Goal: Register for event/course

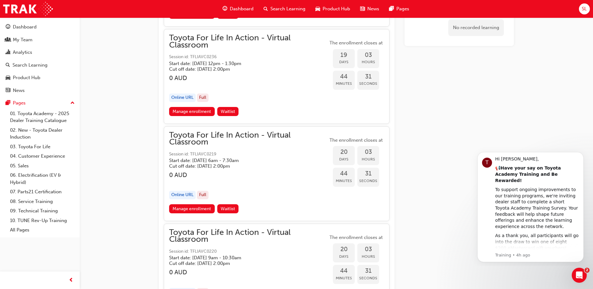
scroll to position [4438, 0]
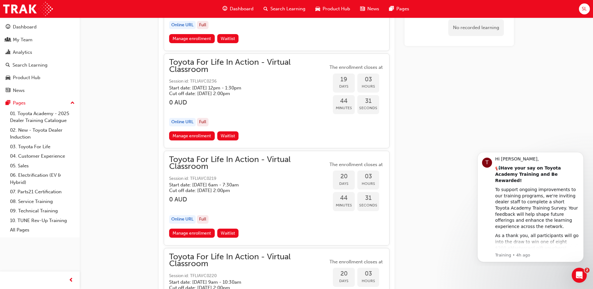
drag, startPoint x: 595, startPoint y: 107, endPoint x: 55, endPoint y: 48, distance: 543.4
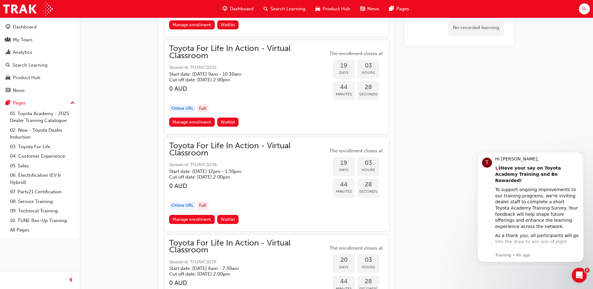
scroll to position [4314, 0]
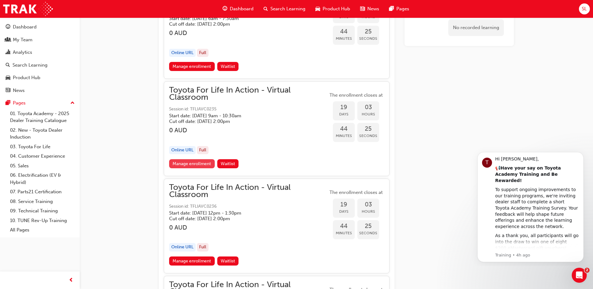
click at [198, 163] on link "Manage enrollment" at bounding box center [192, 163] width 46 height 9
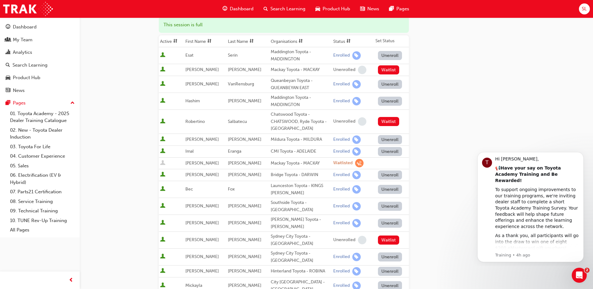
scroll to position [42, 0]
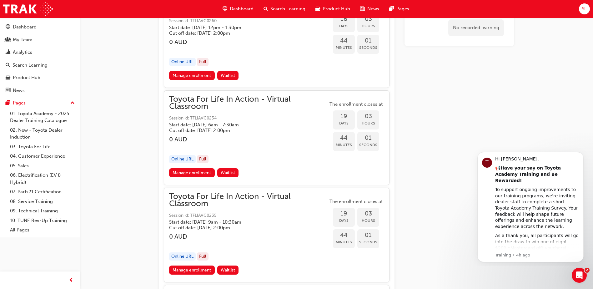
scroll to position [4230, 0]
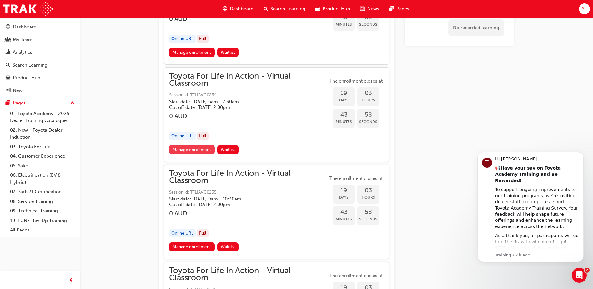
click at [196, 146] on link "Manage enrollment" at bounding box center [192, 149] width 46 height 9
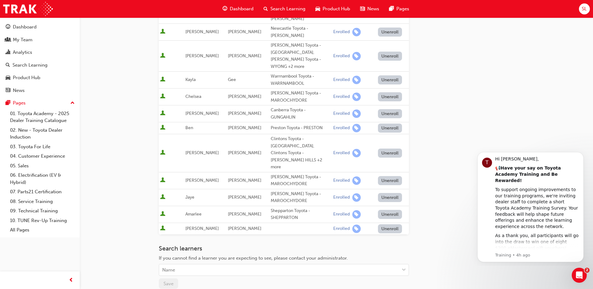
scroll to position [353, 0]
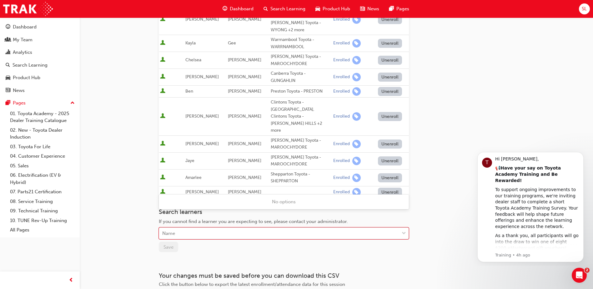
click at [246, 228] on div "Name" at bounding box center [279, 233] width 240 height 11
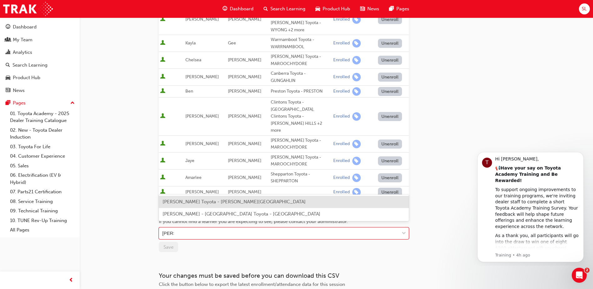
type input "[PERSON_NAME]"
drag, startPoint x: 441, startPoint y: 163, endPoint x: 332, endPoint y: 146, distance: 110.1
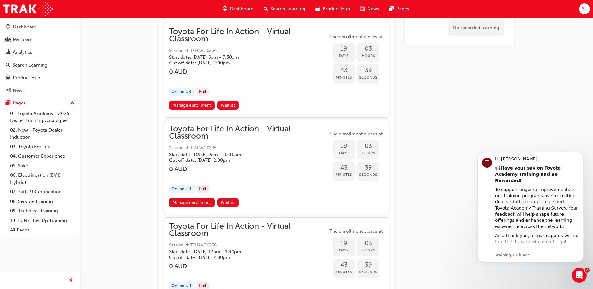
scroll to position [4355, 0]
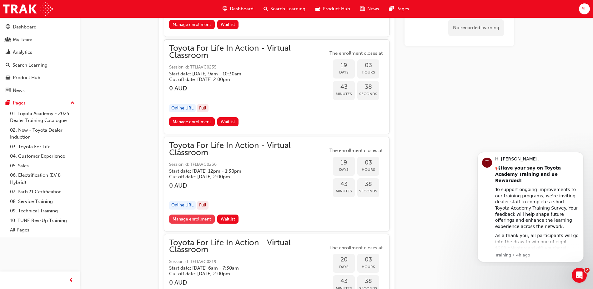
click at [192, 219] on link "Manage enrollment" at bounding box center [192, 218] width 46 height 9
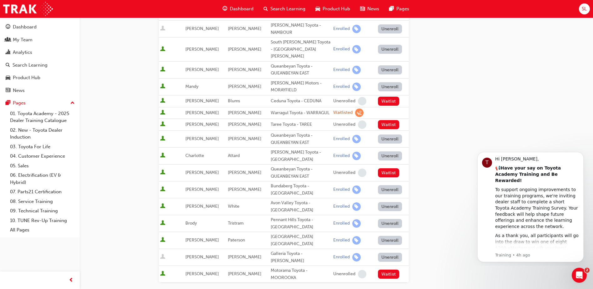
scroll to position [292, 0]
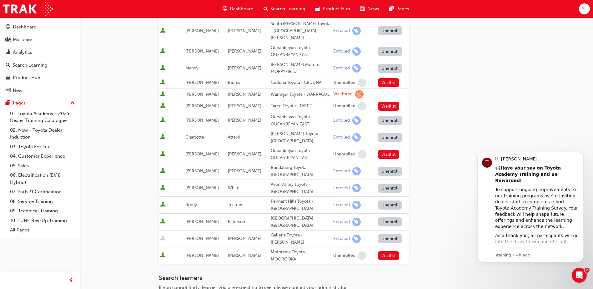
click at [383, 234] on button "Unenroll" at bounding box center [390, 238] width 24 height 9
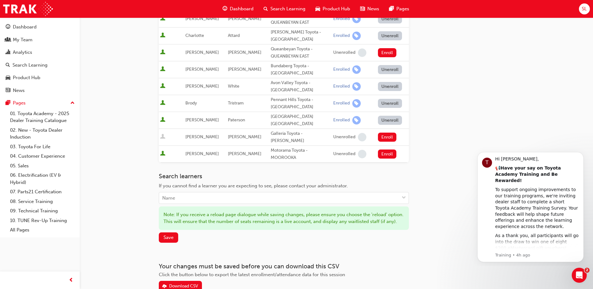
scroll to position [409, 0]
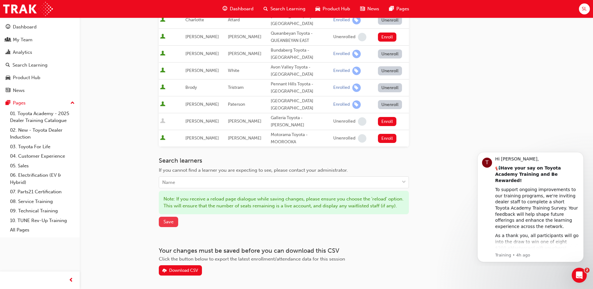
click at [173, 217] on button "Save" at bounding box center [168, 222] width 19 height 10
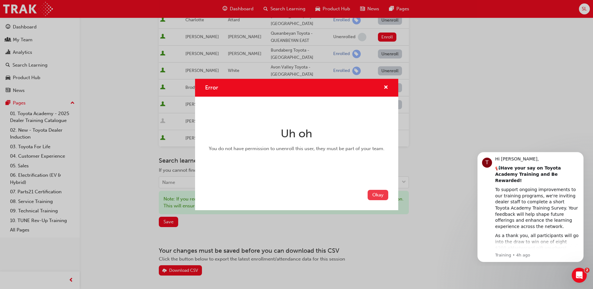
click at [373, 198] on button "Okay" at bounding box center [377, 195] width 21 height 10
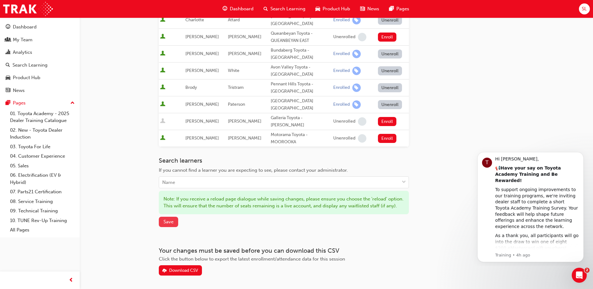
click at [169, 219] on span "Save" at bounding box center [168, 222] width 10 height 6
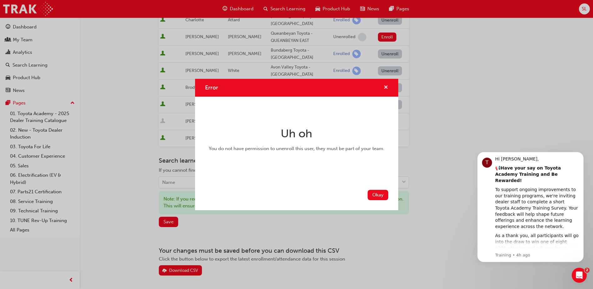
click at [387, 85] on span "cross-icon" at bounding box center [385, 88] width 5 height 6
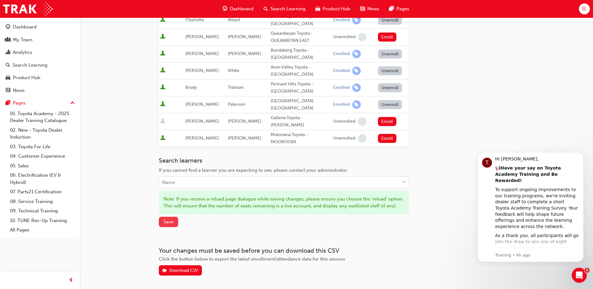
click at [172, 219] on span "Save" at bounding box center [168, 222] width 10 height 6
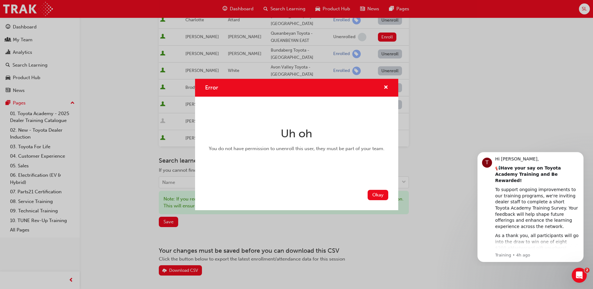
click at [374, 192] on button "Okay" at bounding box center [377, 195] width 21 height 10
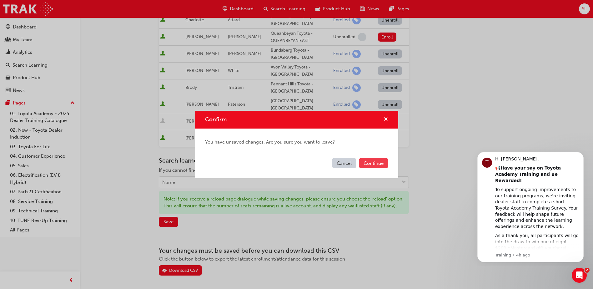
click at [368, 164] on button "Continue" at bounding box center [373, 163] width 29 height 10
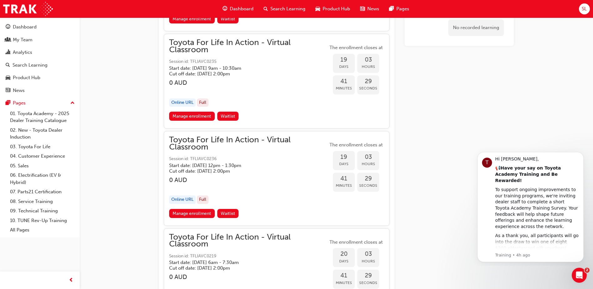
scroll to position [4367, 0]
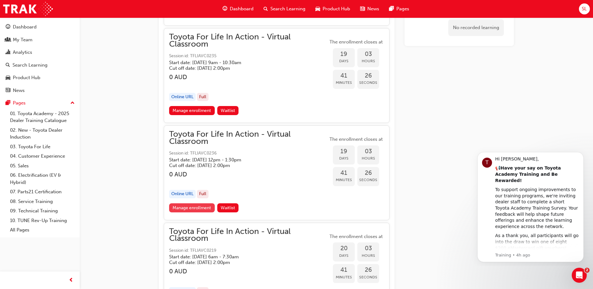
click at [192, 208] on link "Manage enrollment" at bounding box center [192, 207] width 46 height 9
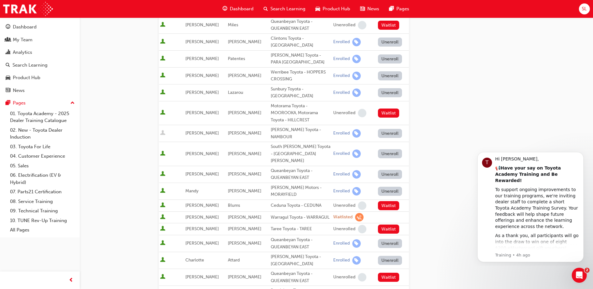
scroll to position [167, 0]
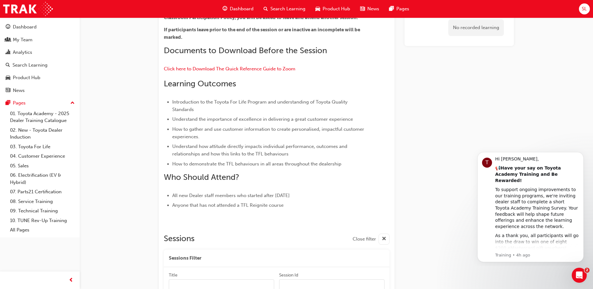
scroll to position [4367, 0]
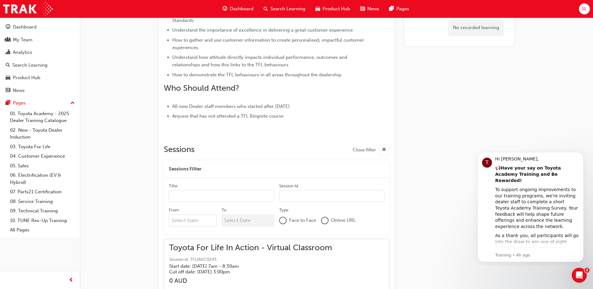
click at [582, 11] on span "SL" at bounding box center [583, 8] width 5 height 7
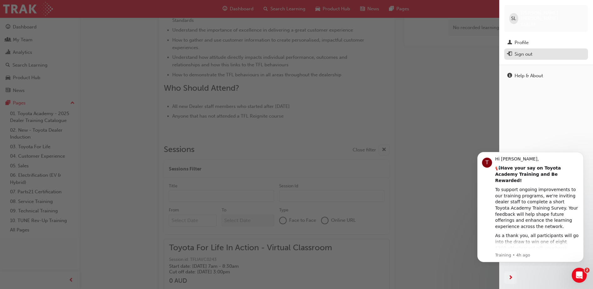
click at [513, 50] on div "Sign out" at bounding box center [545, 54] width 77 height 8
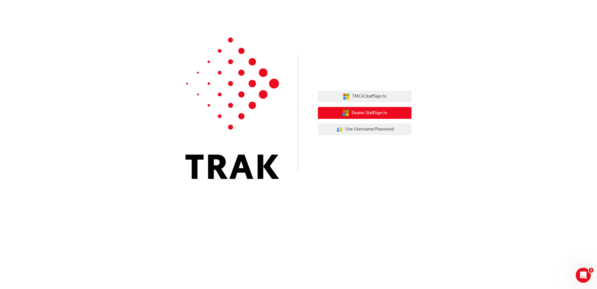
click at [365, 112] on span "Dealer Staff Sign In" at bounding box center [370, 112] width 36 height 7
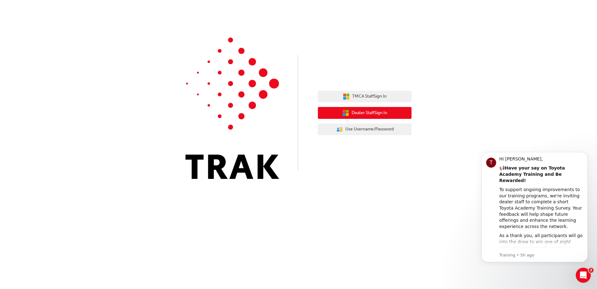
click at [351, 115] on button "Dealer Staff Sign In" at bounding box center [365, 113] width 94 height 12
